Goal: Navigation & Orientation: Understand site structure

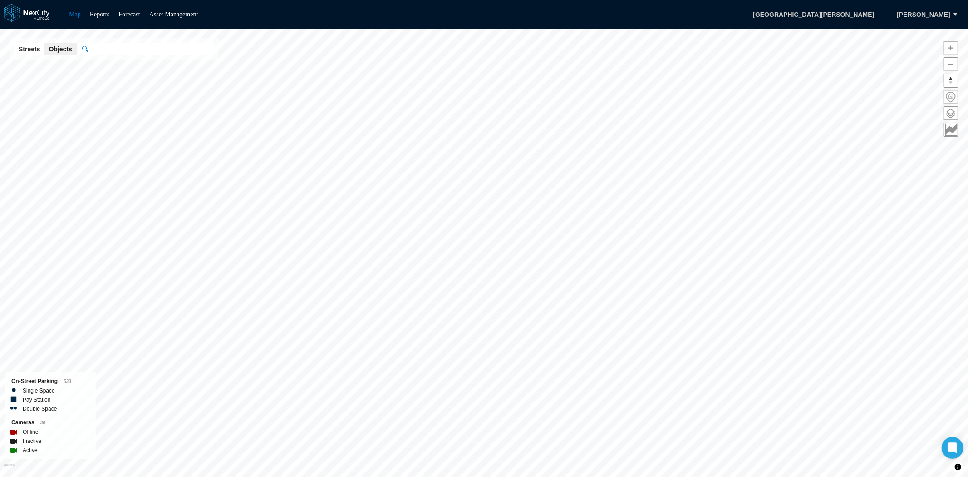
click at [949, 94] on span at bounding box center [951, 96] width 13 height 13
click at [954, 116] on span at bounding box center [951, 113] width 13 height 13
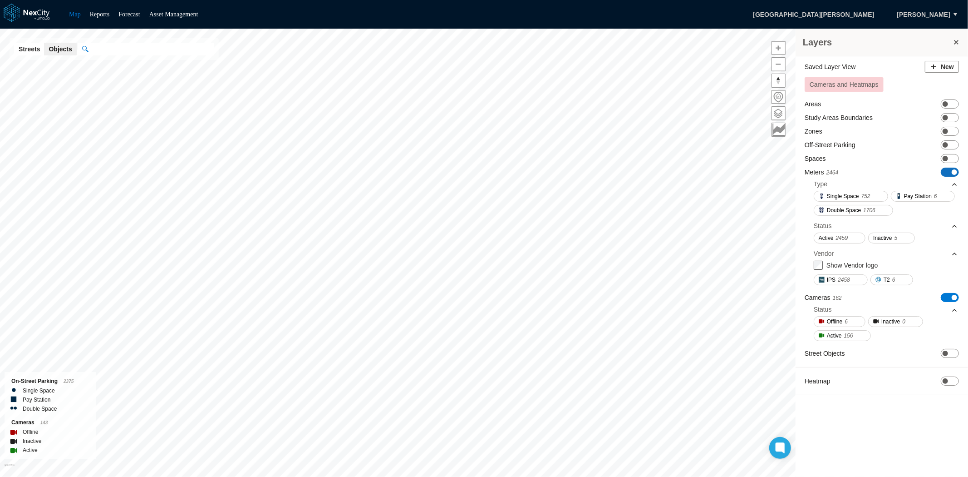
click at [950, 173] on span "ON OFF" at bounding box center [950, 172] width 18 height 9
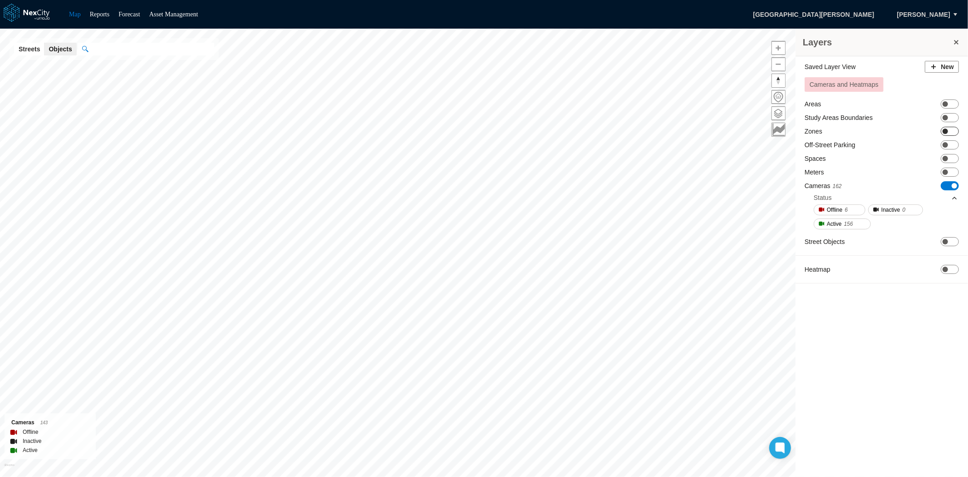
click at [947, 128] on span "ON OFF" at bounding box center [950, 131] width 18 height 9
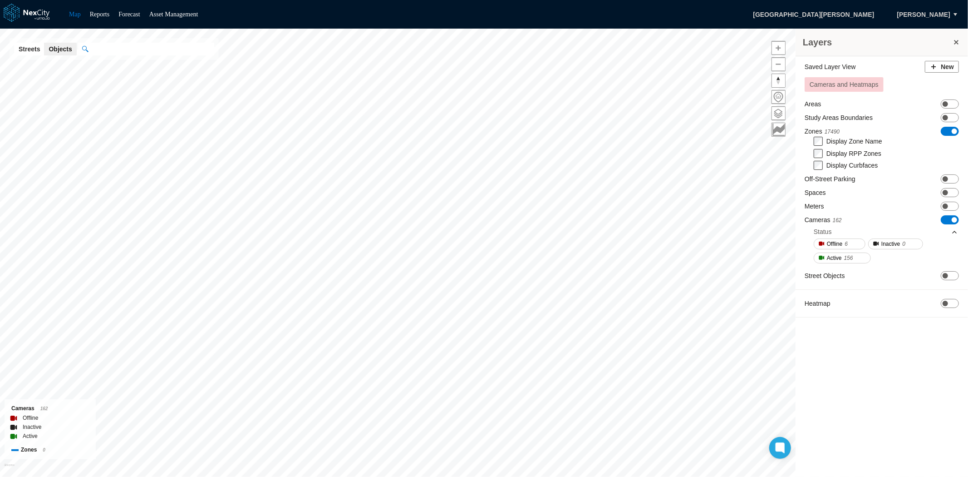
click at [960, 40] on span at bounding box center [956, 42] width 9 height 9
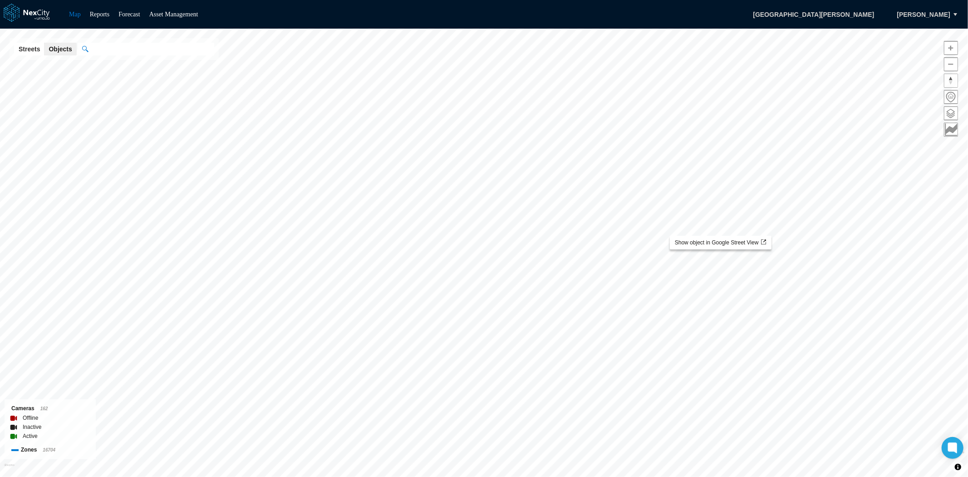
click at [950, 80] on span "Reset bearing to north" at bounding box center [951, 80] width 13 height 13
click at [952, 110] on span at bounding box center [951, 113] width 13 height 13
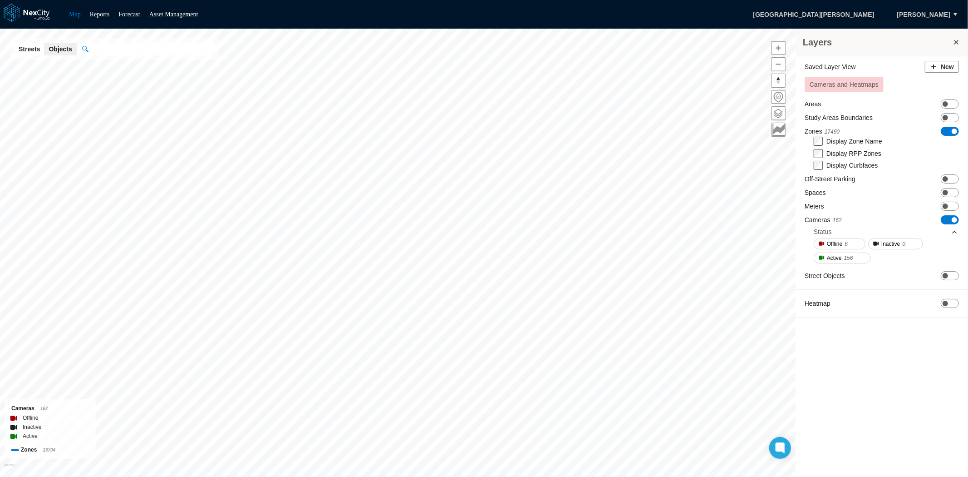
click at [948, 217] on span "ON OFF" at bounding box center [950, 219] width 18 height 9
click at [955, 38] on button at bounding box center [956, 42] width 9 height 13
